Goal: Task Accomplishment & Management: Manage account settings

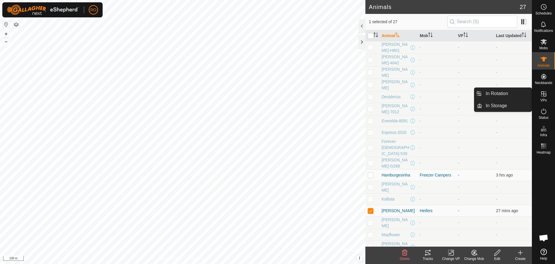
click at [544, 98] on span "VPs" at bounding box center [544, 99] width 6 height 3
click at [512, 93] on link "In Rotation" at bounding box center [507, 94] width 49 height 12
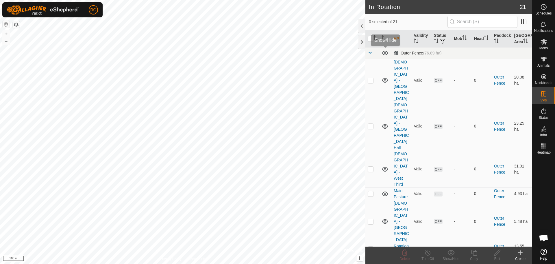
click at [384, 52] on icon at bounding box center [385, 52] width 7 height 7
click at [386, 77] on icon at bounding box center [385, 80] width 7 height 7
click at [386, 78] on icon at bounding box center [385, 80] width 6 height 5
click at [386, 123] on icon at bounding box center [385, 126] width 7 height 7
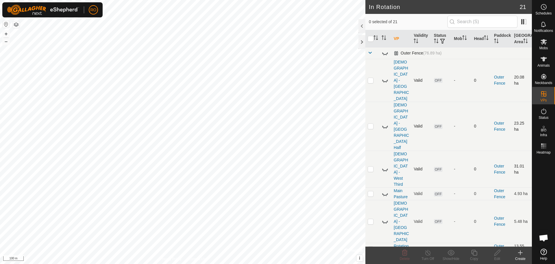
click at [384, 165] on icon at bounding box center [385, 168] width 7 height 7
click at [386, 195] on icon at bounding box center [386, 195] width 1 height 1
click at [386, 191] on icon at bounding box center [385, 193] width 6 height 5
click at [384, 218] on icon at bounding box center [385, 221] width 7 height 7
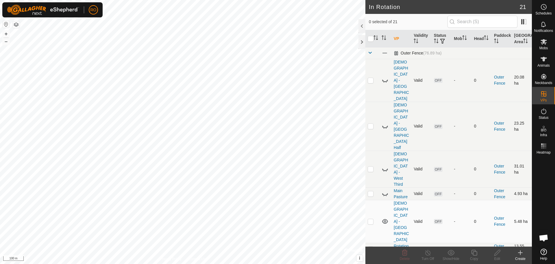
click at [384, 219] on icon at bounding box center [385, 221] width 6 height 5
click at [383, 245] on icon at bounding box center [385, 248] width 7 height 7
click at [386, 245] on icon at bounding box center [385, 248] width 7 height 7
click at [521, 253] on icon at bounding box center [520, 252] width 7 height 7
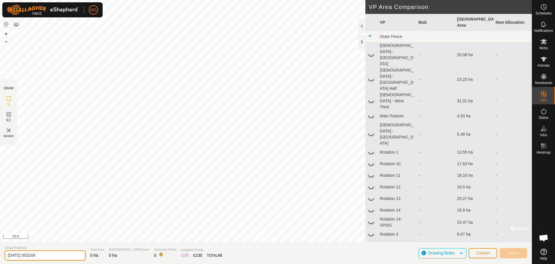
drag, startPoint x: 57, startPoint y: 255, endPoint x: -13, endPoint y: 259, distance: 70.7
click at [0, 259] on html "RO Schedules Notifications Mobs Animals Neckbands VPs Status Infra Heatmap Help…" at bounding box center [277, 132] width 555 height 264
type input "Custom"
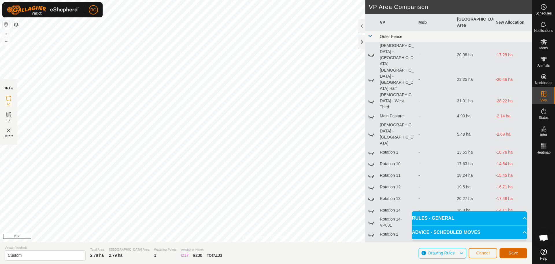
click at [519, 253] on button "Save" at bounding box center [514, 253] width 28 height 10
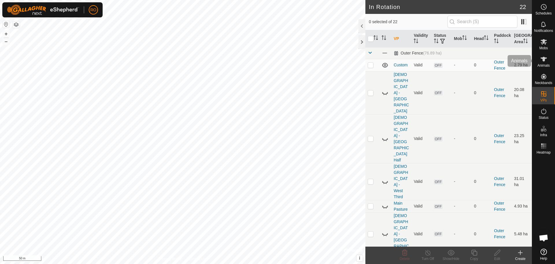
click at [544, 60] on icon at bounding box center [544, 59] width 6 height 5
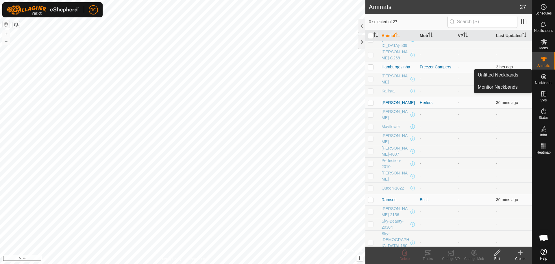
scroll to position [112, 0]
click at [371, 193] on p-checkbox at bounding box center [371, 195] width 6 height 5
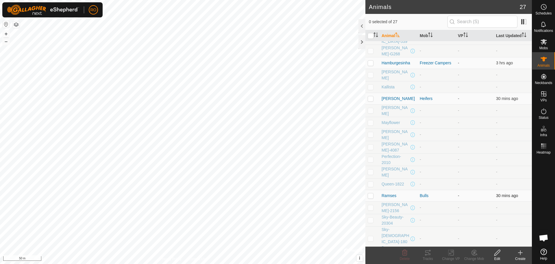
checkbox input "true"
click at [371, 254] on p-checkbox at bounding box center [371, 256] width 6 height 5
checkbox input "true"
click at [371, 96] on p-checkbox at bounding box center [371, 98] width 6 height 5
checkbox input "true"
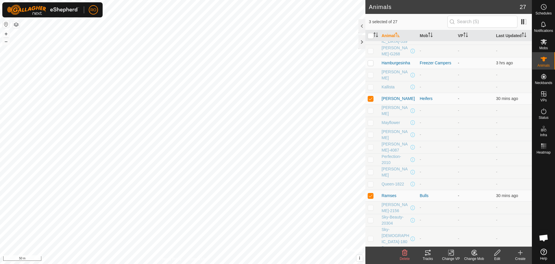
click at [448, 251] on icon at bounding box center [451, 252] width 7 height 7
click at [466, 229] on link "Choose VP..." at bounding box center [468, 228] width 57 height 12
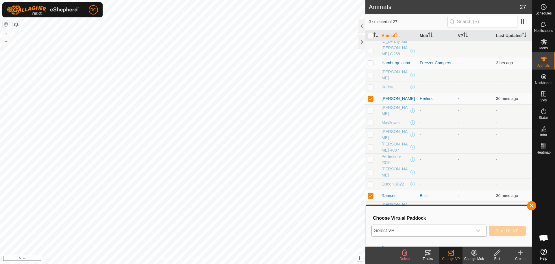
click at [411, 228] on span "Select VP" at bounding box center [422, 230] width 101 height 12
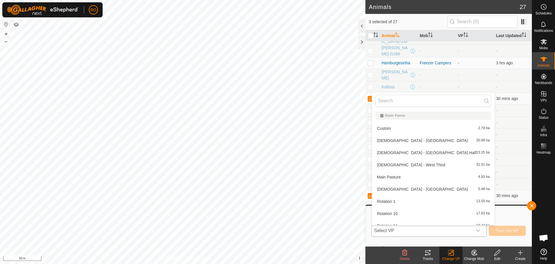
scroll to position [6, 0]
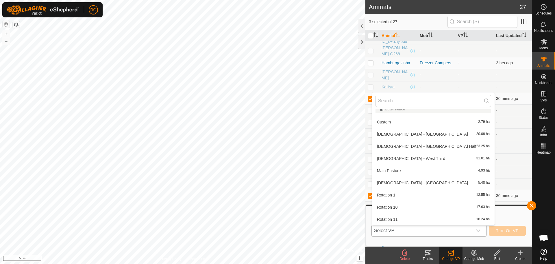
click at [407, 124] on li "Custom 2.79 ha" at bounding box center [433, 122] width 123 height 12
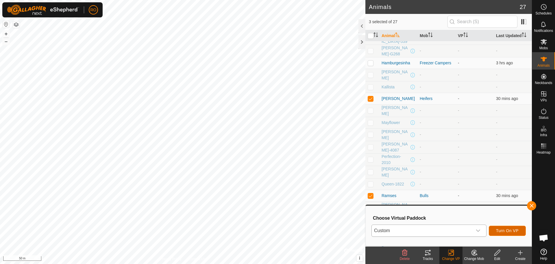
click at [505, 229] on span "Turn On VP" at bounding box center [507, 230] width 23 height 5
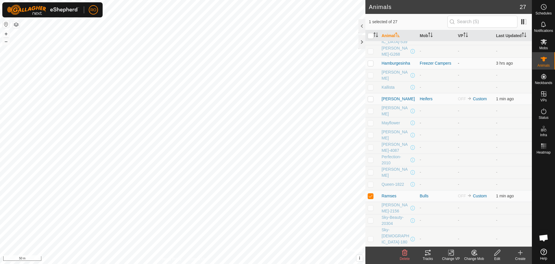
scroll to position [112, 0]
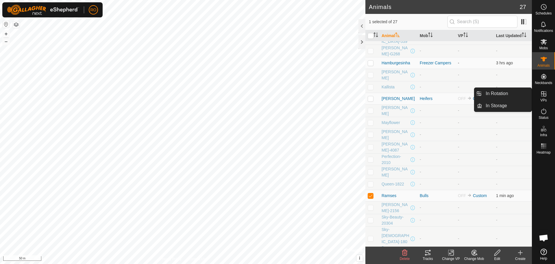
click at [547, 94] on icon at bounding box center [544, 93] width 7 height 7
click at [513, 95] on link "In Rotation" at bounding box center [507, 94] width 49 height 12
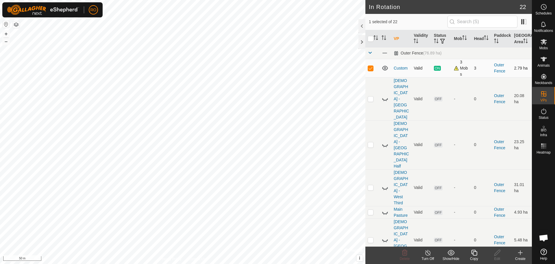
click at [437, 66] on span "ON" at bounding box center [437, 68] width 7 height 5
click at [402, 68] on link "Custom" at bounding box center [401, 68] width 14 height 5
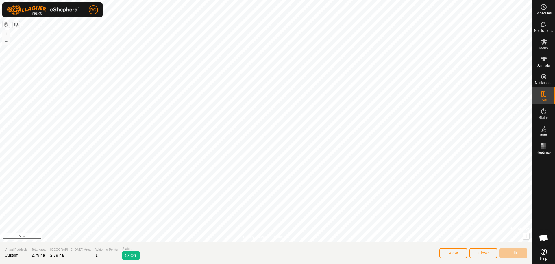
click at [130, 254] on span "On" at bounding box center [132, 255] width 5 height 6
click at [487, 255] on button "Close" at bounding box center [484, 253] width 28 height 10
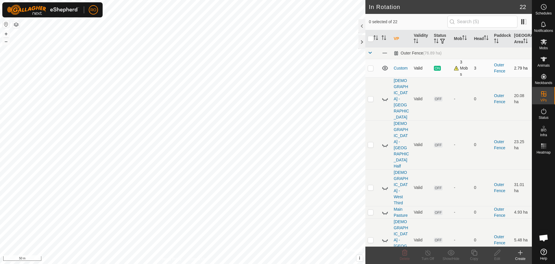
click at [371, 69] on p-checkbox at bounding box center [371, 68] width 6 height 5
checkbox input "true"
click at [431, 255] on icon at bounding box center [428, 252] width 7 height 7
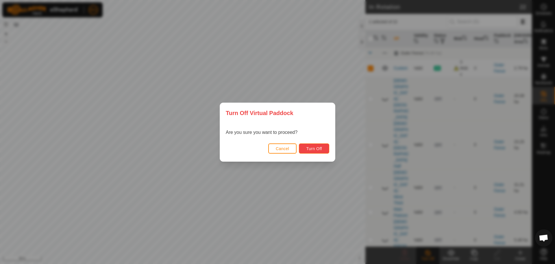
click at [320, 146] on span "Turn Off" at bounding box center [314, 148] width 16 height 5
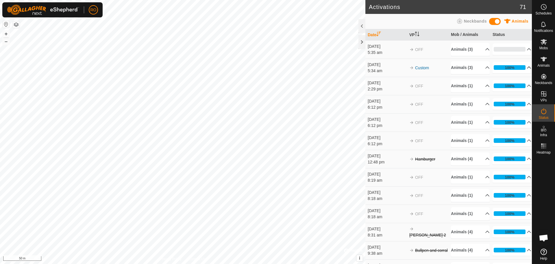
click at [520, 69] on p-accordion-header "100%" at bounding box center [512, 68] width 39 height 12
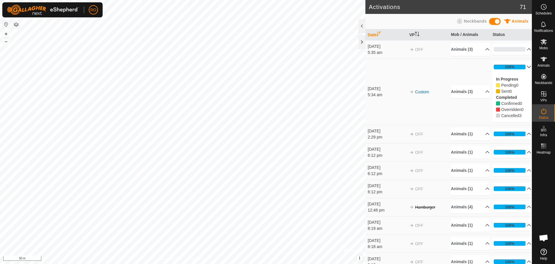
click at [523, 67] on p-accordion-header "100%" at bounding box center [512, 67] width 39 height 12
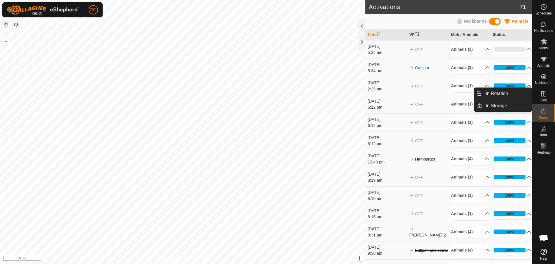
drag, startPoint x: 546, startPoint y: 88, endPoint x: 544, endPoint y: 98, distance: 9.7
click at [544, 98] on es-virtualpaddocks-svg-icon at bounding box center [544, 93] width 10 height 9
click at [525, 95] on link "In Rotation" at bounding box center [507, 94] width 49 height 12
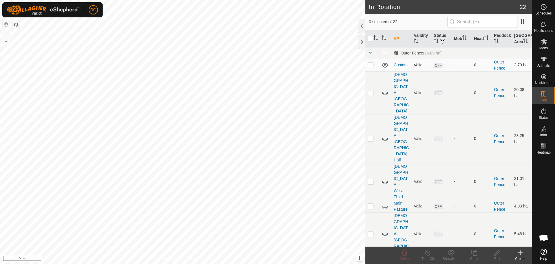
click at [398, 64] on link "Custom" at bounding box center [401, 64] width 14 height 5
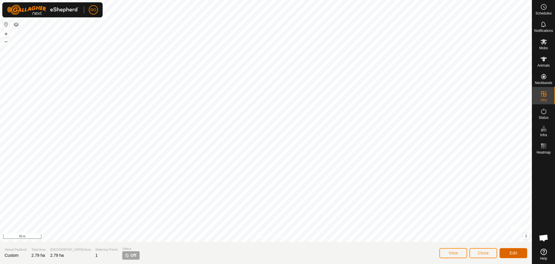
click at [507, 249] on button "Edit" at bounding box center [514, 253] width 28 height 10
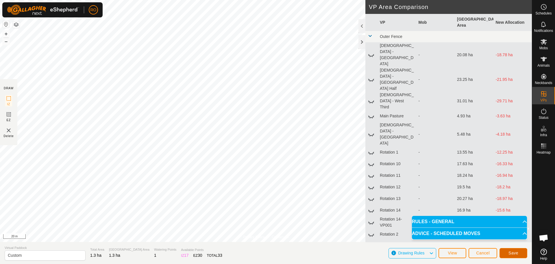
click at [506, 251] on button "Save" at bounding box center [514, 253] width 28 height 10
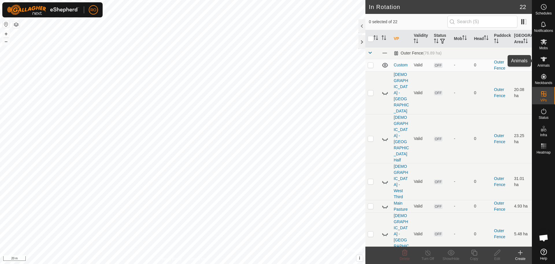
click at [544, 59] on icon at bounding box center [544, 59] width 6 height 5
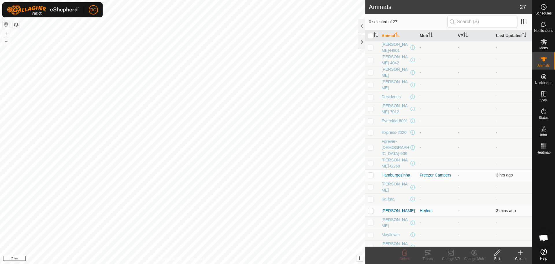
click at [372, 208] on p-checkbox at bounding box center [371, 210] width 6 height 5
checkbox input "true"
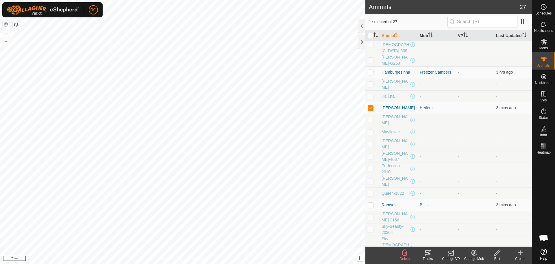
scroll to position [112, 0]
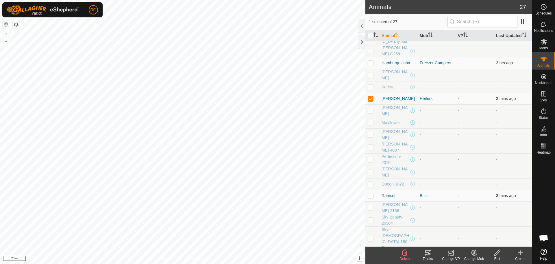
click at [372, 193] on p-checkbox at bounding box center [371, 195] width 6 height 5
checkbox input "true"
click at [371, 251] on td at bounding box center [373, 257] width 14 height 12
checkbox input "true"
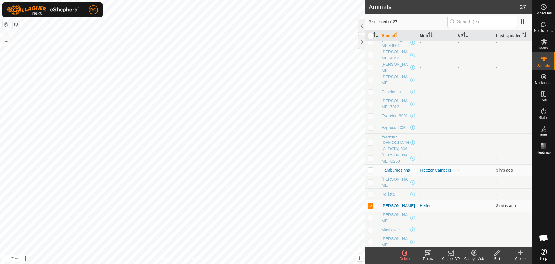
scroll to position [0, 0]
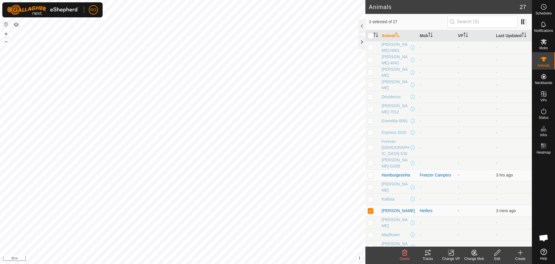
click at [450, 252] on icon at bounding box center [451, 252] width 7 height 7
click at [456, 227] on link "Choose VP..." at bounding box center [468, 228] width 57 height 12
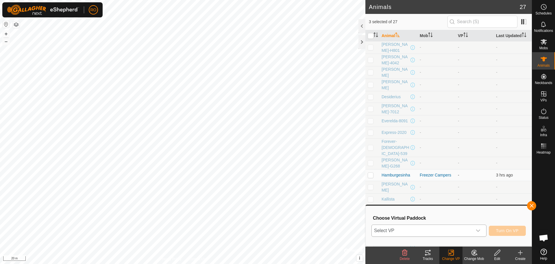
click at [422, 232] on span "Select VP" at bounding box center [422, 230] width 101 height 12
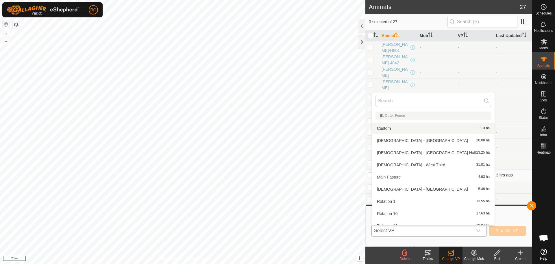
click at [409, 126] on li "Custom 1.3 ha" at bounding box center [433, 128] width 123 height 12
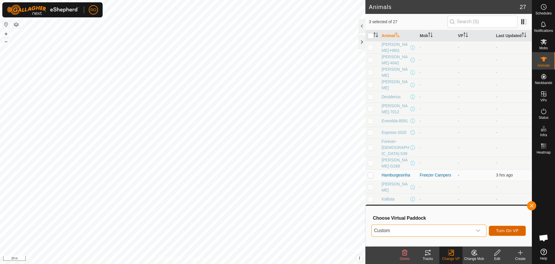
click at [512, 231] on span "Turn On VP" at bounding box center [507, 230] width 23 height 5
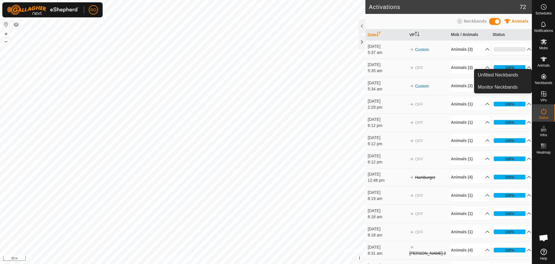
click at [544, 74] on icon at bounding box center [544, 76] width 5 height 5
click at [516, 73] on link "Unfitted Neckbands" at bounding box center [503, 75] width 57 height 12
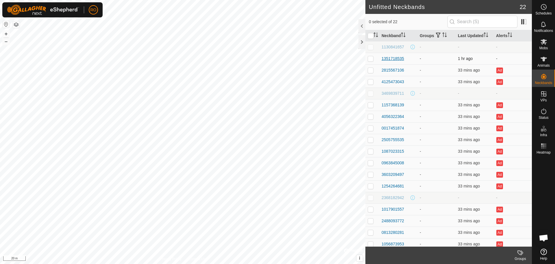
click at [397, 56] on div "1351718535" at bounding box center [393, 59] width 23 height 6
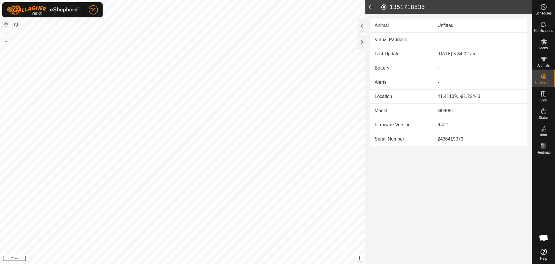
click at [373, 6] on icon at bounding box center [372, 7] width 12 height 14
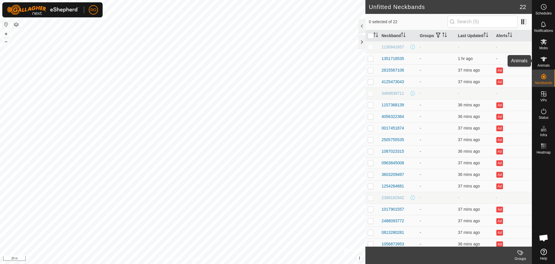
click at [544, 60] on icon at bounding box center [544, 59] width 6 height 5
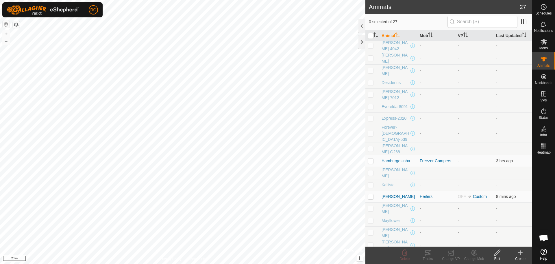
scroll to position [112, 0]
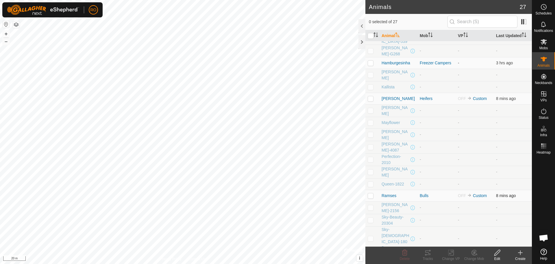
click at [371, 193] on p-checkbox at bounding box center [371, 195] width 6 height 5
checkbox input "true"
click at [428, 255] on icon at bounding box center [428, 252] width 5 height 5
